Goal: Transaction & Acquisition: Purchase product/service

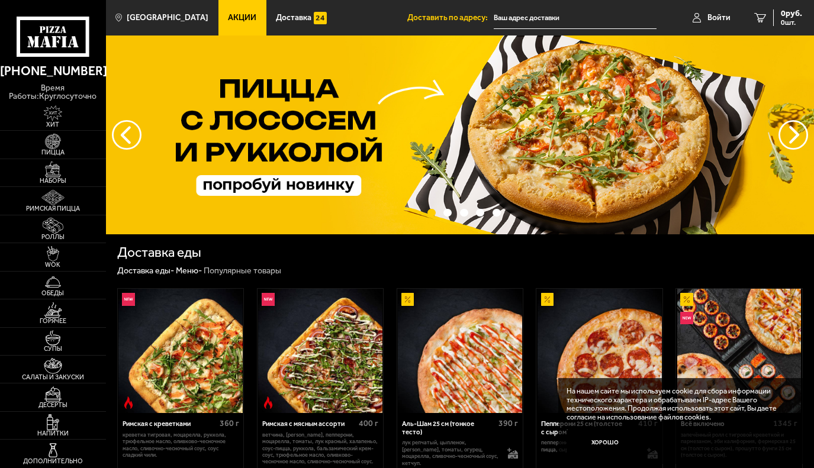
type input "[STREET_ADDRESS][PERSON_NAME]"
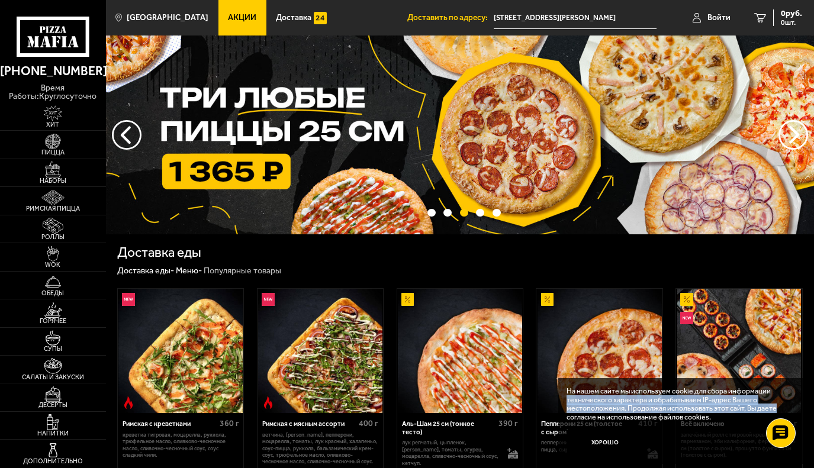
drag, startPoint x: 796, startPoint y: 389, endPoint x: 743, endPoint y: 415, distance: 58.5
click at [753, 414] on div "На нашем сайте мы используем cookie для сбора информации технического характера…" at bounding box center [680, 421] width 244 height 86
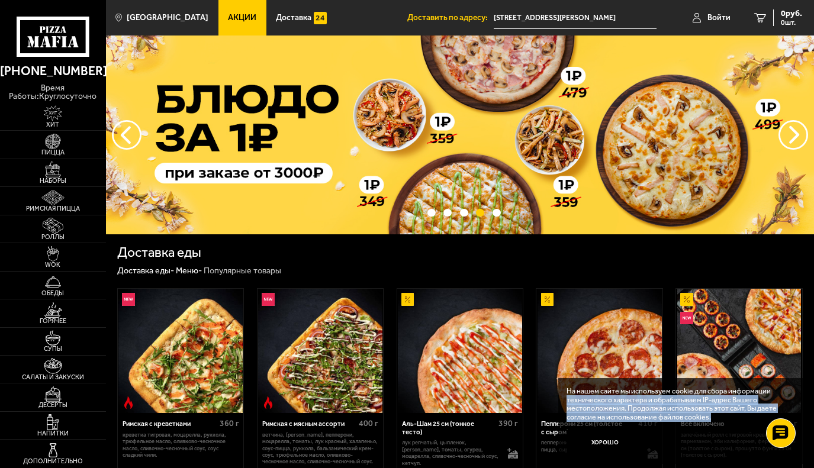
click at [582, 353] on img at bounding box center [599, 351] width 124 height 124
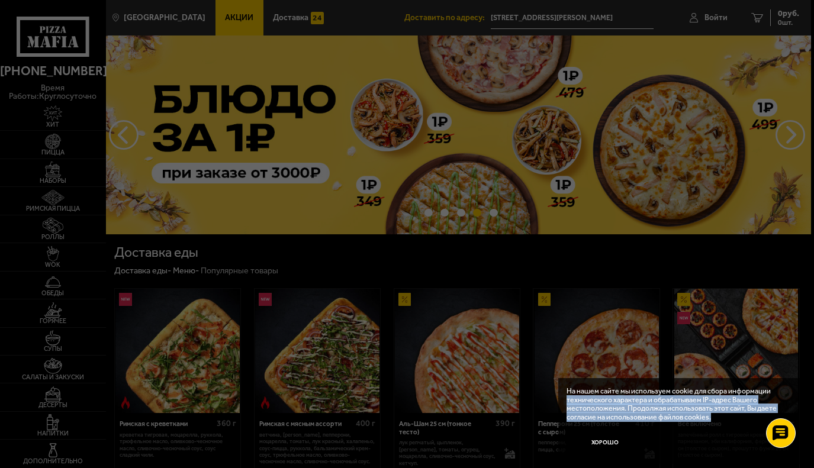
click at [582, 353] on div at bounding box center [407, 234] width 814 height 468
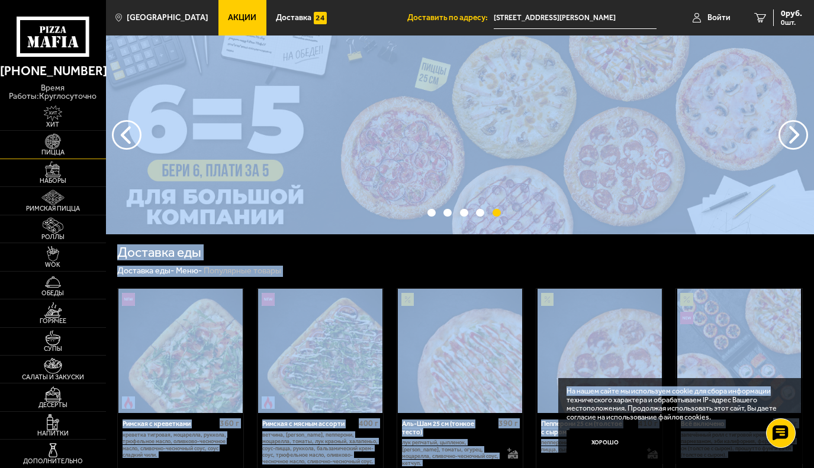
click at [57, 145] on img at bounding box center [53, 141] width 33 height 15
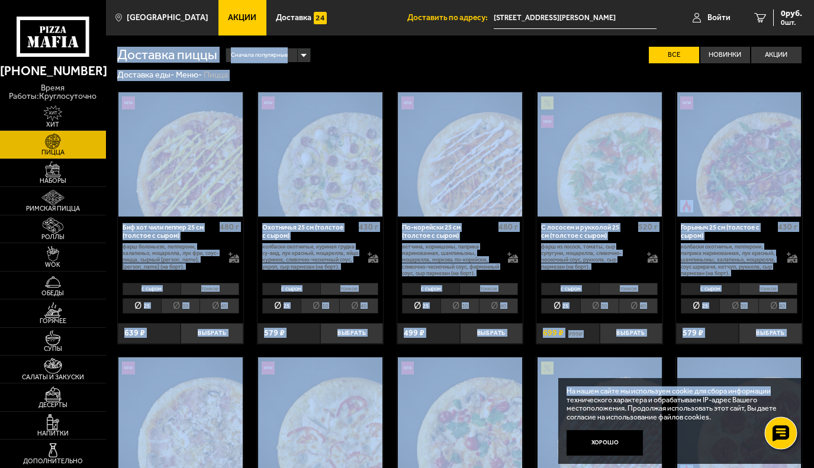
click at [780, 432] on icon at bounding box center [780, 433] width 17 height 17
click at [774, 436] on div at bounding box center [780, 433] width 33 height 33
click at [292, 395] on img at bounding box center [320, 420] width 124 height 124
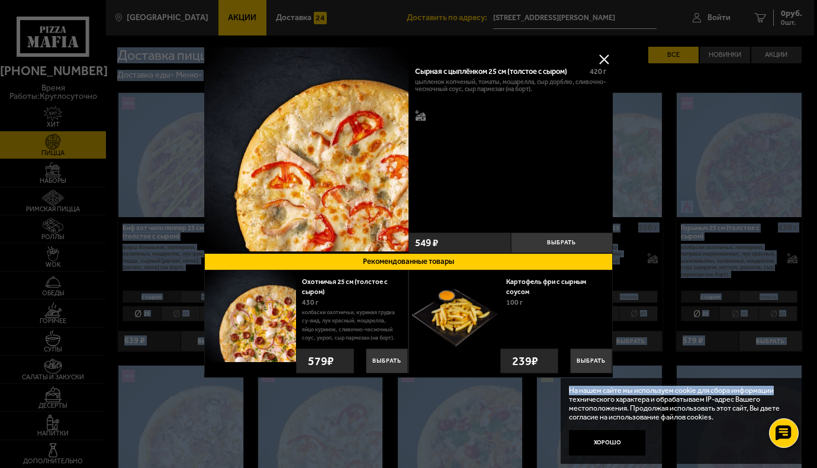
drag, startPoint x: 199, startPoint y: 399, endPoint x: 310, endPoint y: 400, distance: 111.3
click at [199, 399] on div at bounding box center [408, 234] width 817 height 468
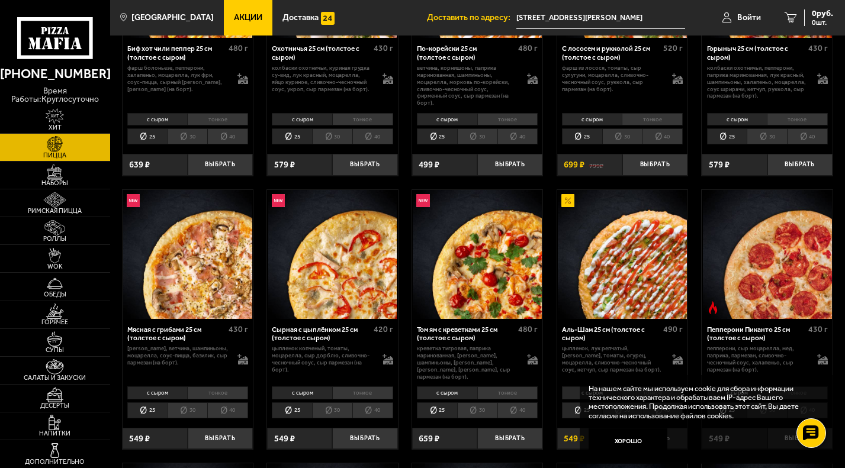
scroll to position [221, 0]
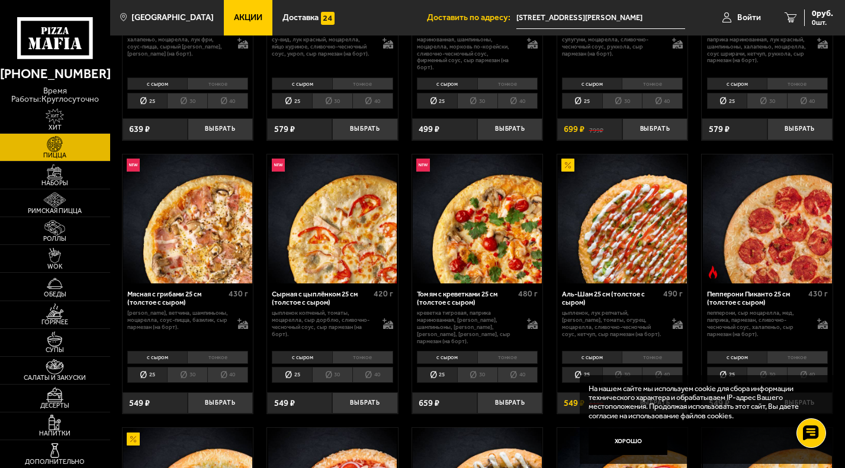
click at [813, 351] on li "тонкое" at bounding box center [797, 357] width 61 height 13
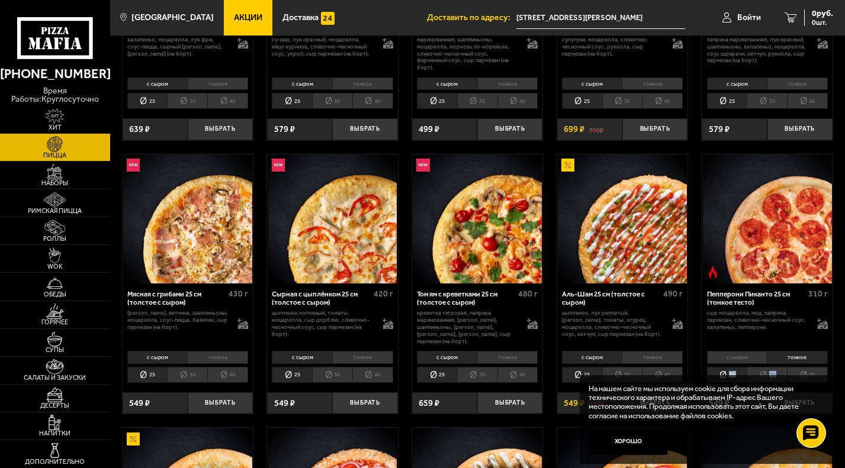
drag, startPoint x: 810, startPoint y: 364, endPoint x: 814, endPoint y: 353, distance: 11.2
click at [813, 353] on div "с сыром тонкое 25 30 40 Топпинги" at bounding box center [766, 367] width 130 height 38
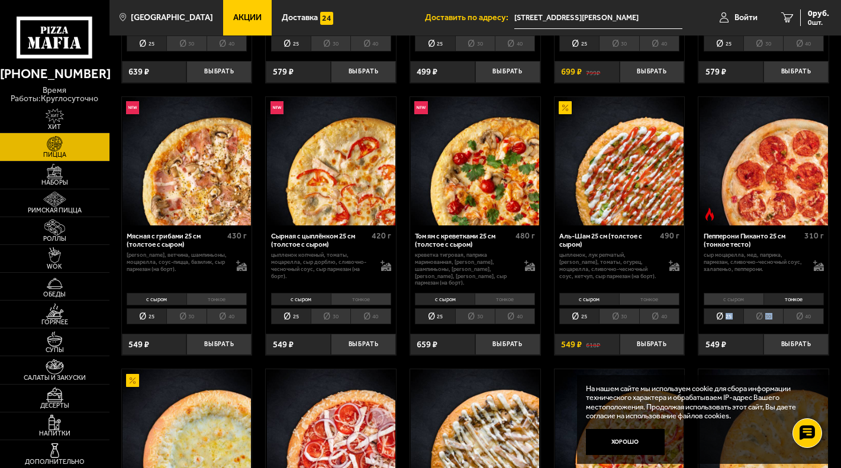
scroll to position [591, 0]
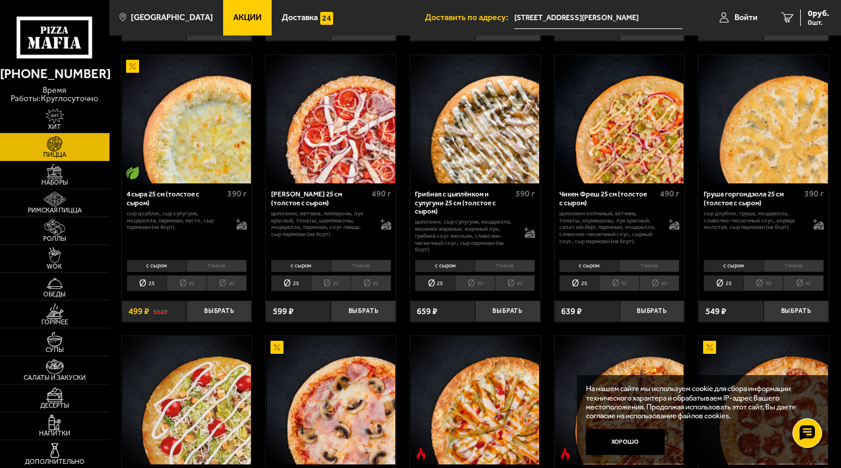
click at [765, 279] on li "30" at bounding box center [763, 283] width 40 height 16
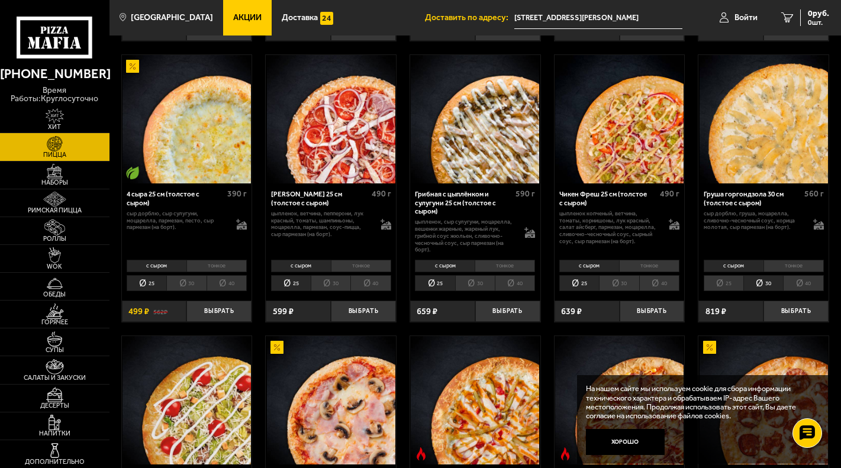
click at [764, 270] on div "с сыром тонкое 25 30 40 Топпинги" at bounding box center [763, 274] width 130 height 37
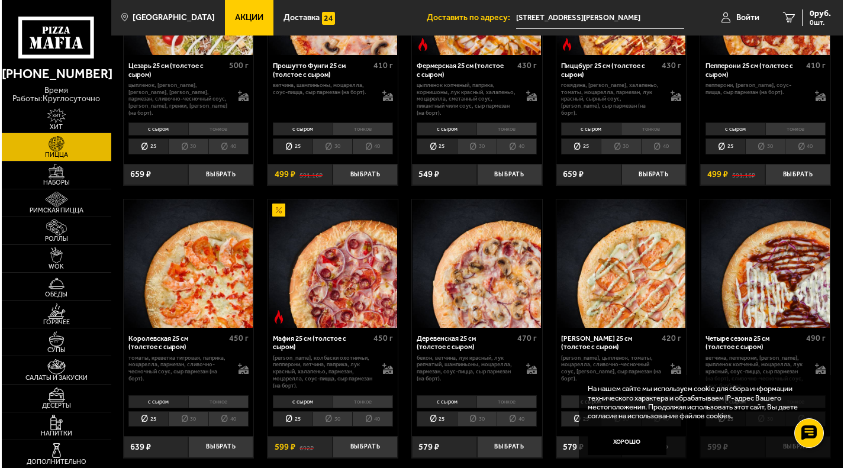
scroll to position [1821, 0]
